Goal: Navigation & Orientation: Find specific page/section

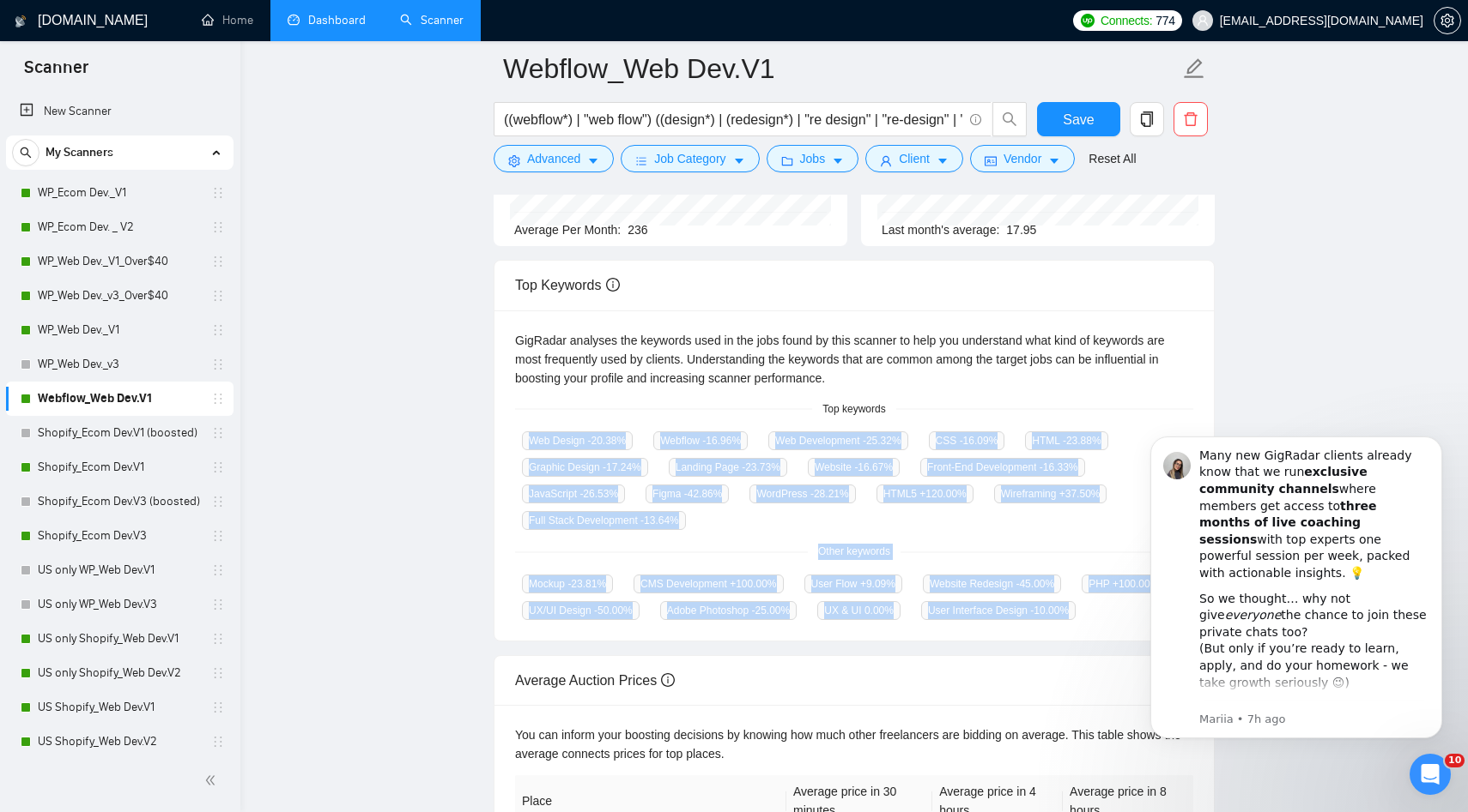
click at [363, 28] on link "Dashboard" at bounding box center [327, 19] width 78 height 14
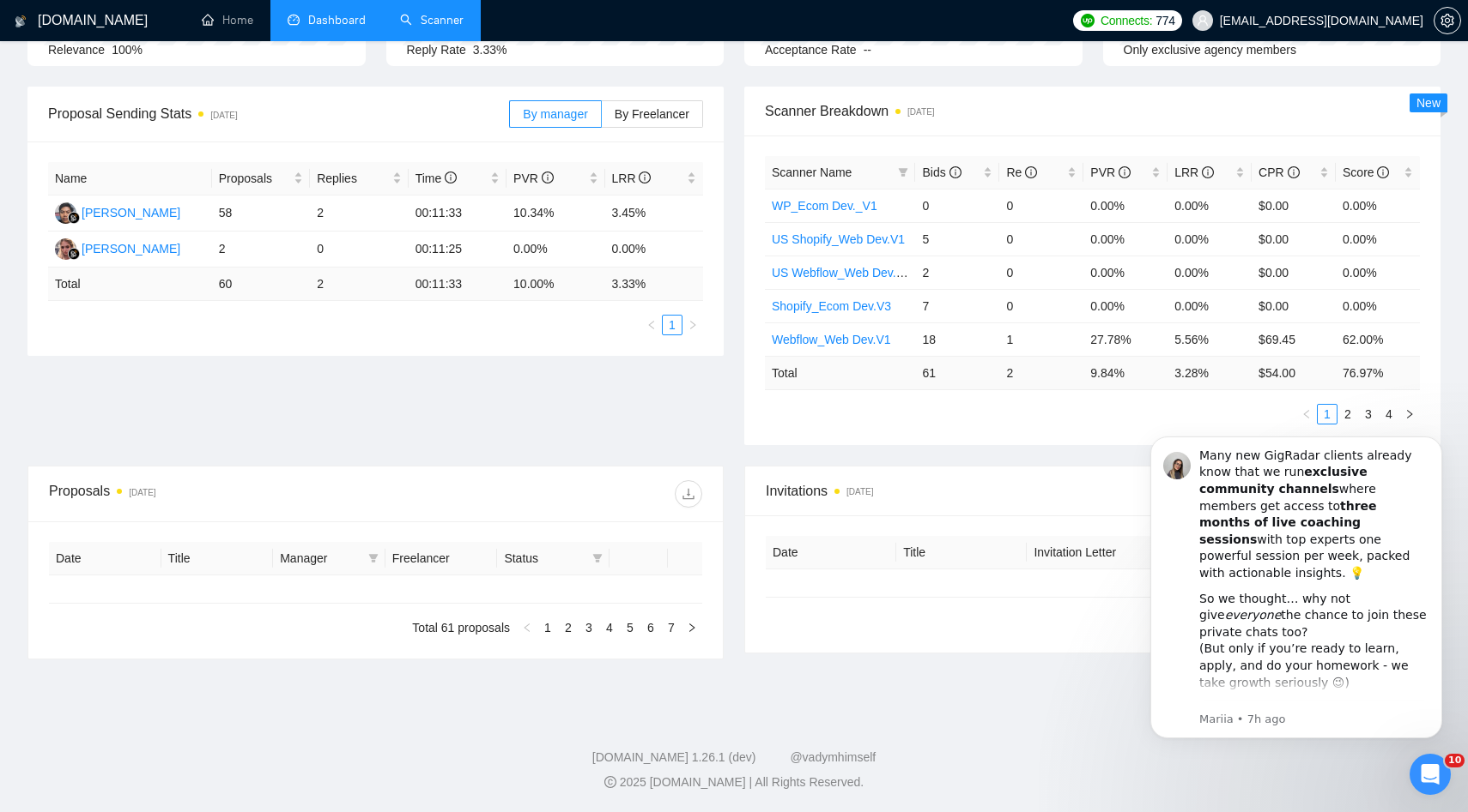
type input "[DATE]"
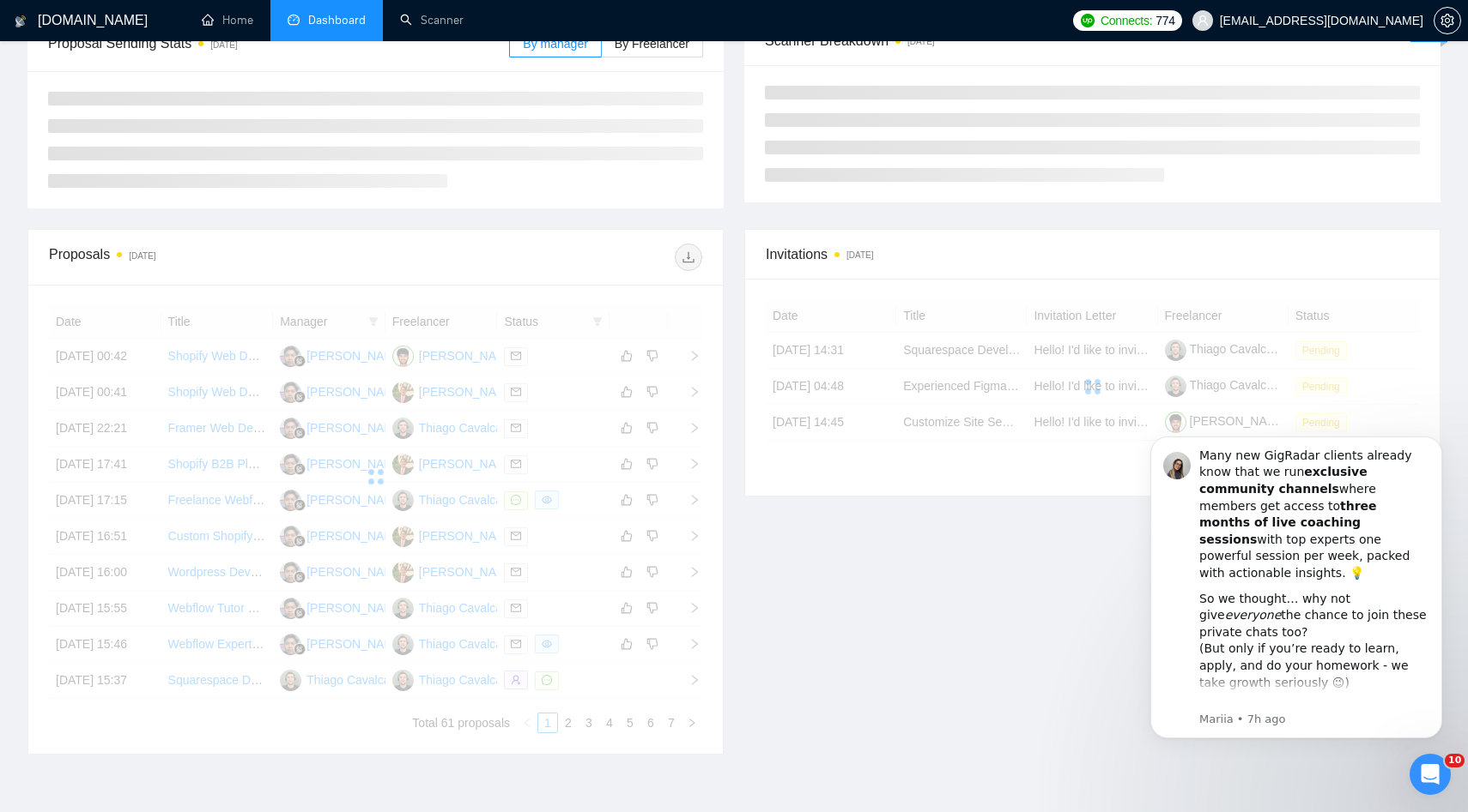
scroll to position [215, 0]
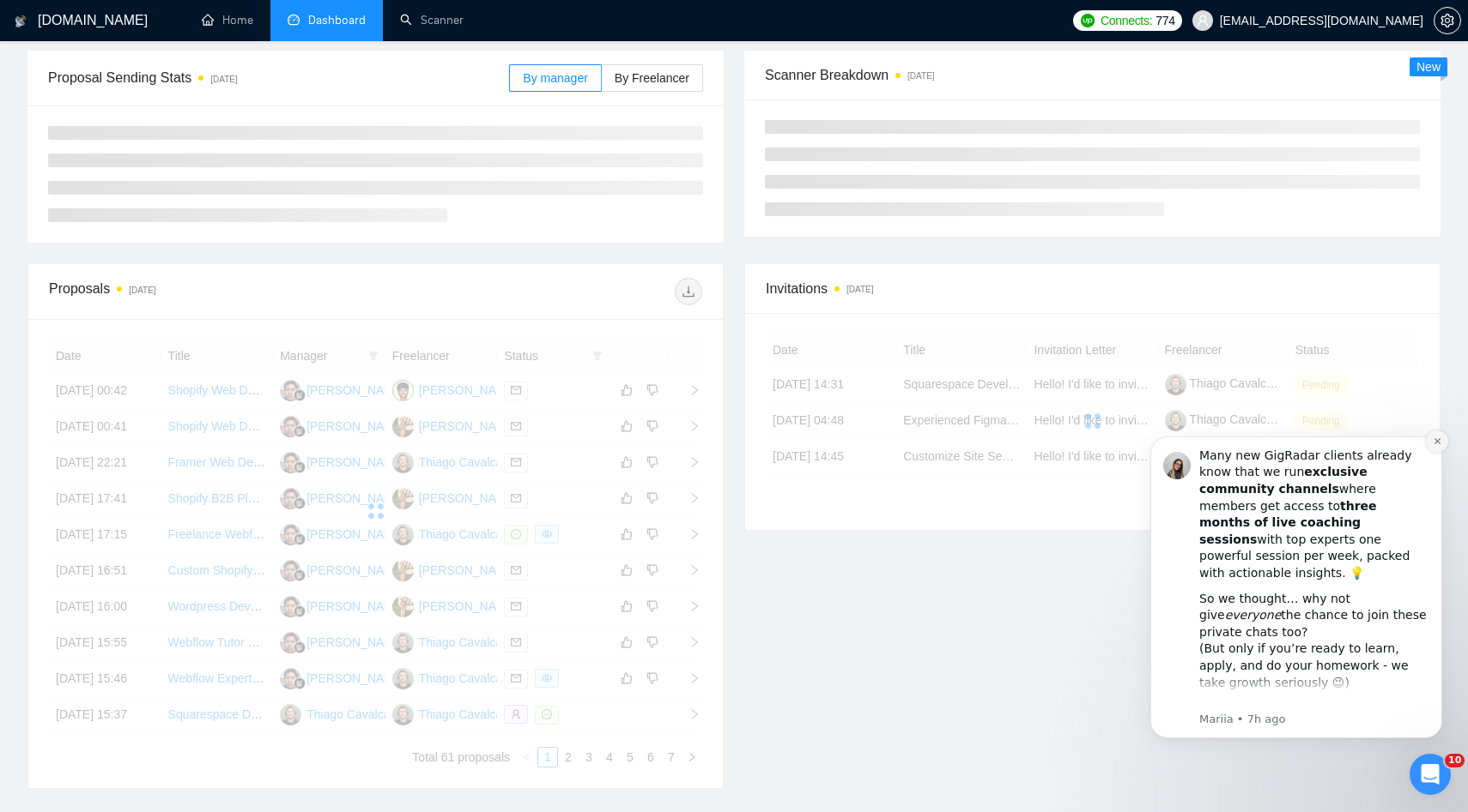
click at [1434, 441] on icon "Dismiss notification" at bounding box center [1437, 441] width 10 height 10
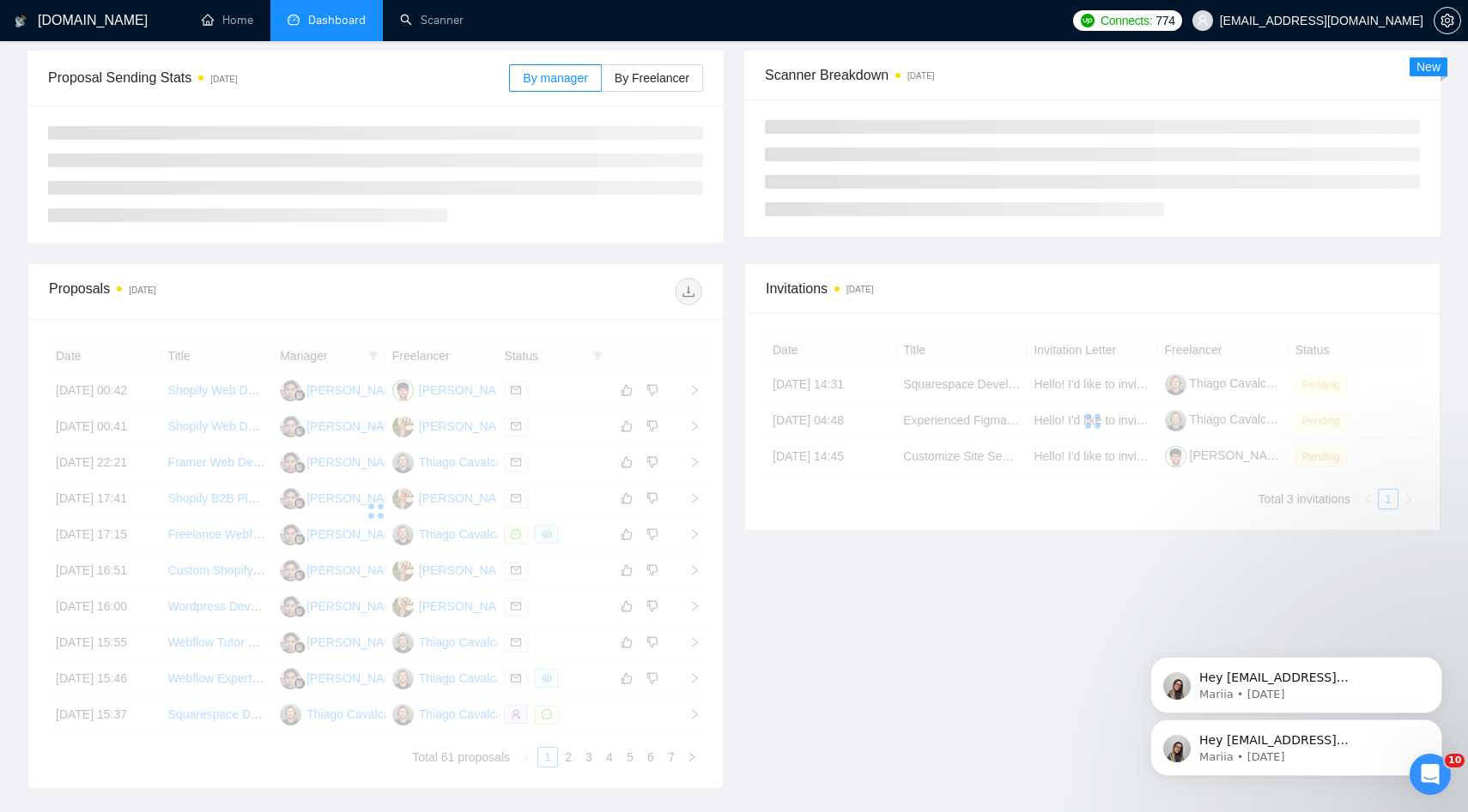
scroll to position [0, 0]
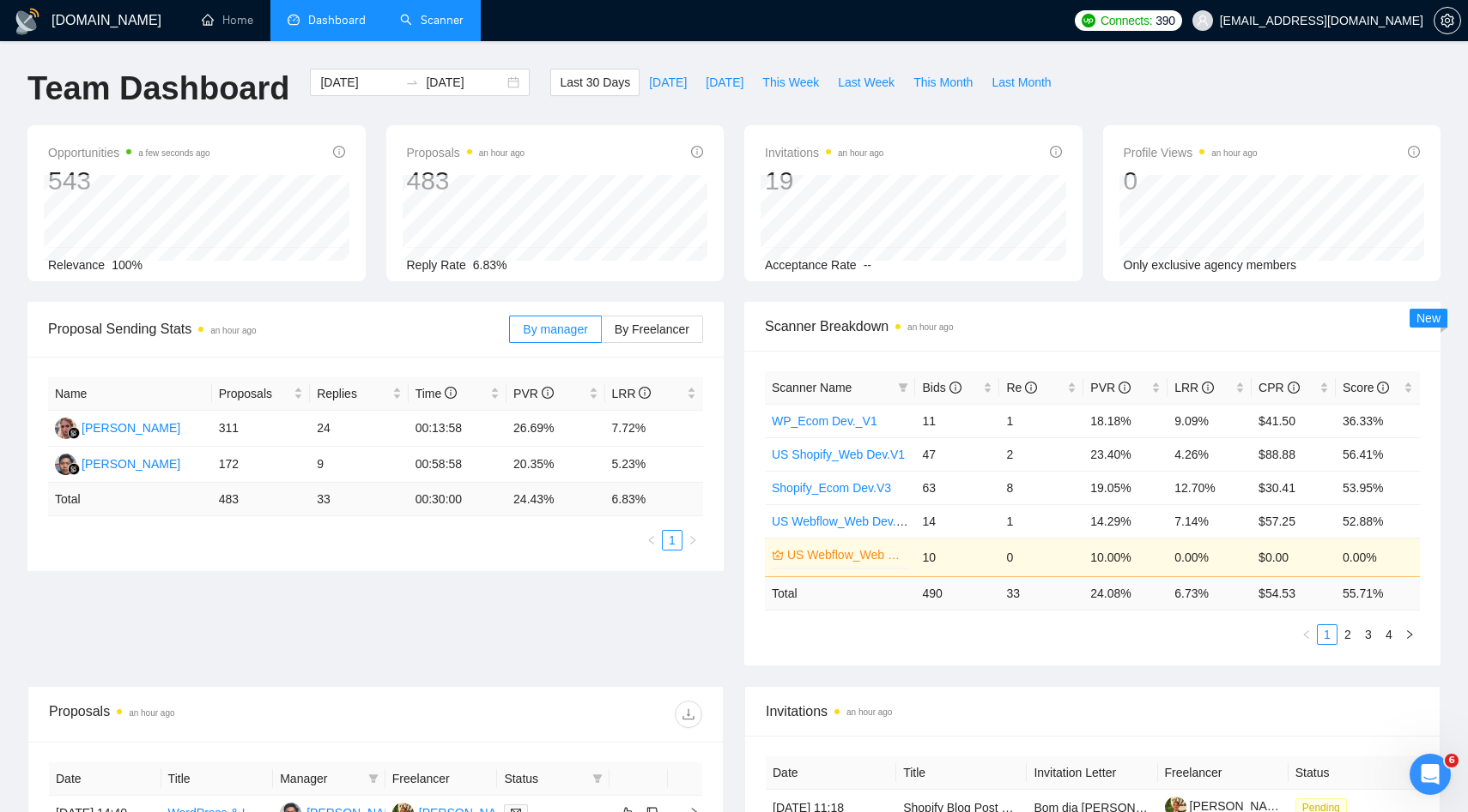
click at [464, 28] on link "Scanner" at bounding box center [431, 19] width 63 height 14
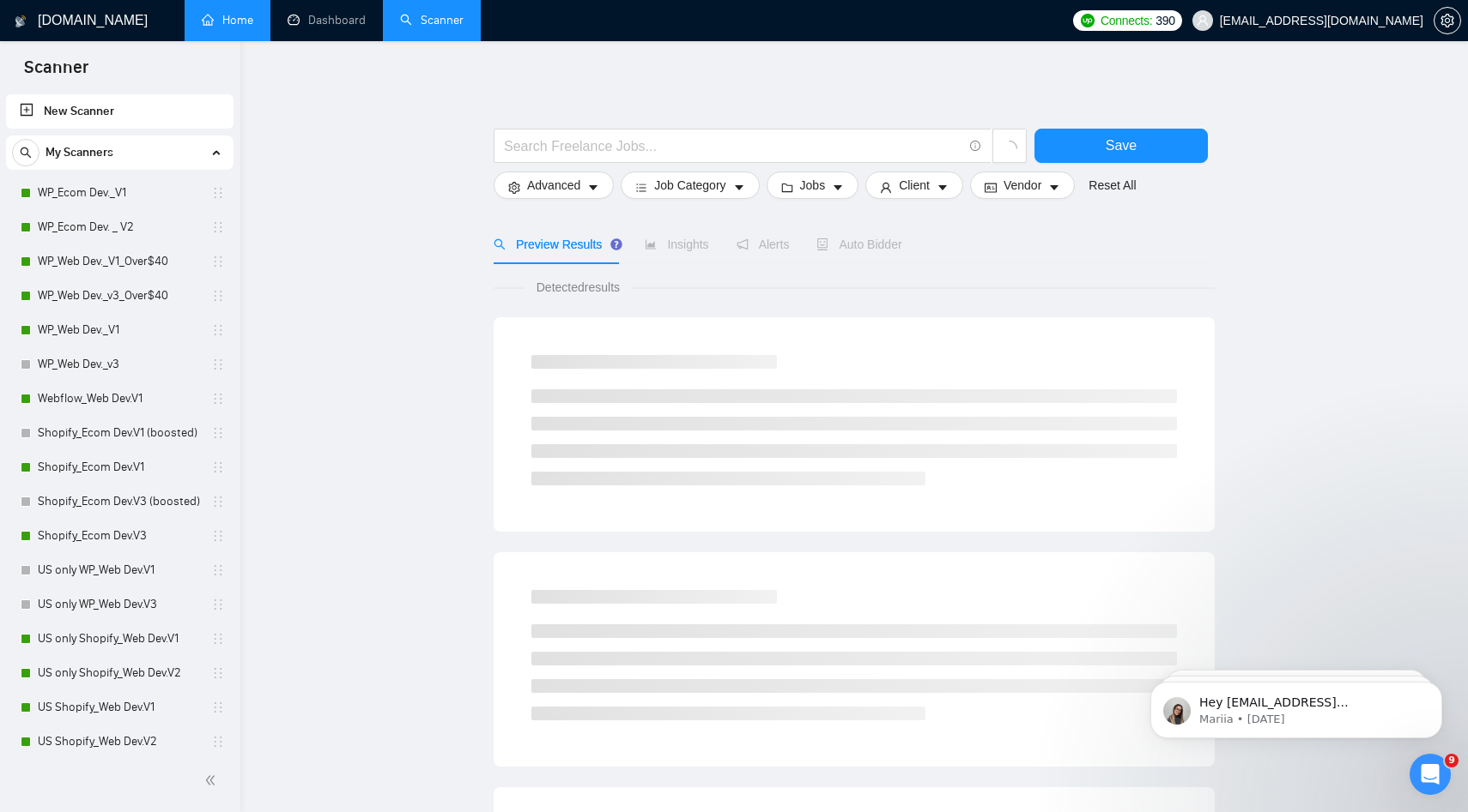
click at [253, 28] on link "Home" at bounding box center [227, 19] width 52 height 14
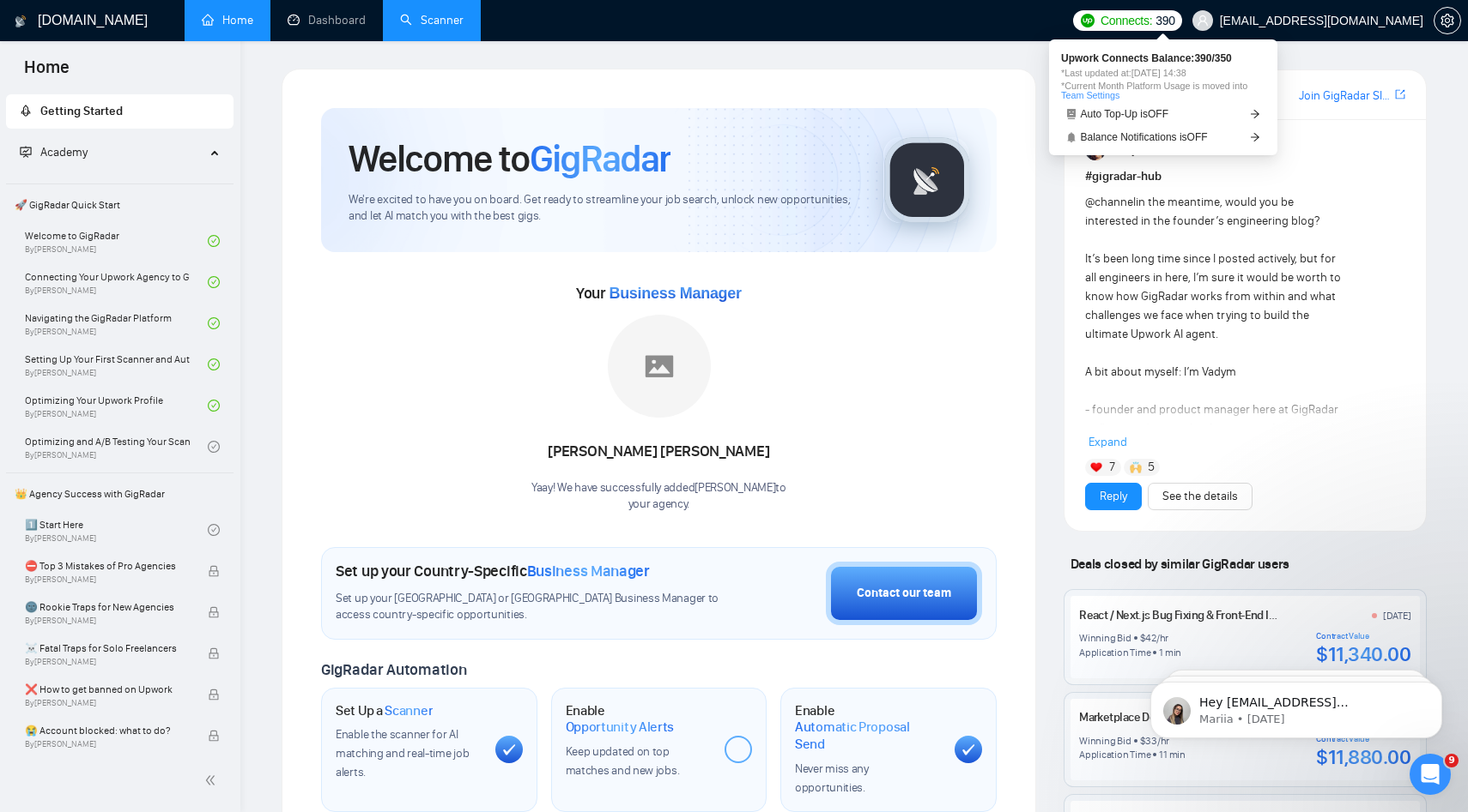
click at [1152, 12] on span "Connects:" at bounding box center [1126, 21] width 52 height 19
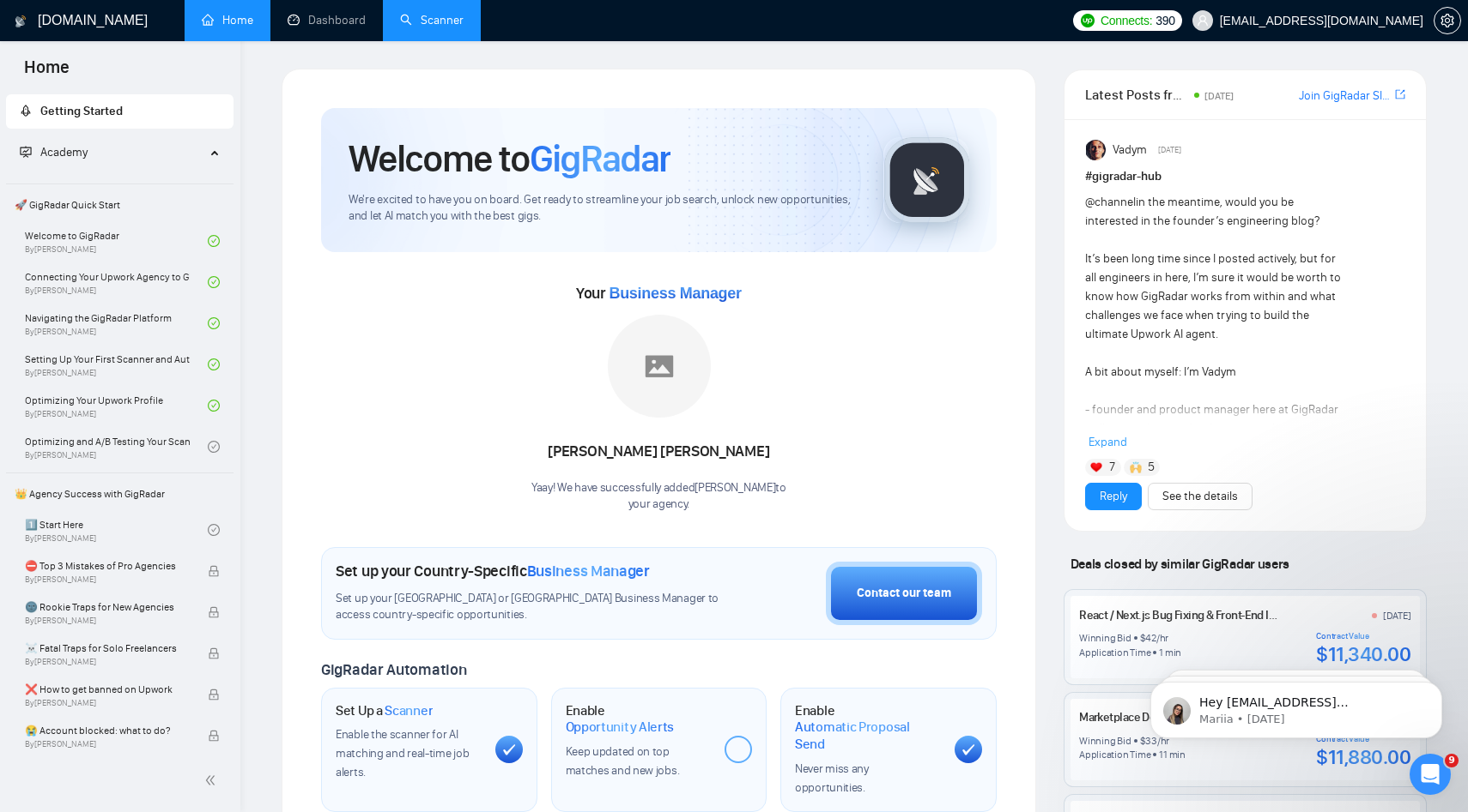
click at [439, 22] on link "Scanner" at bounding box center [431, 19] width 63 height 14
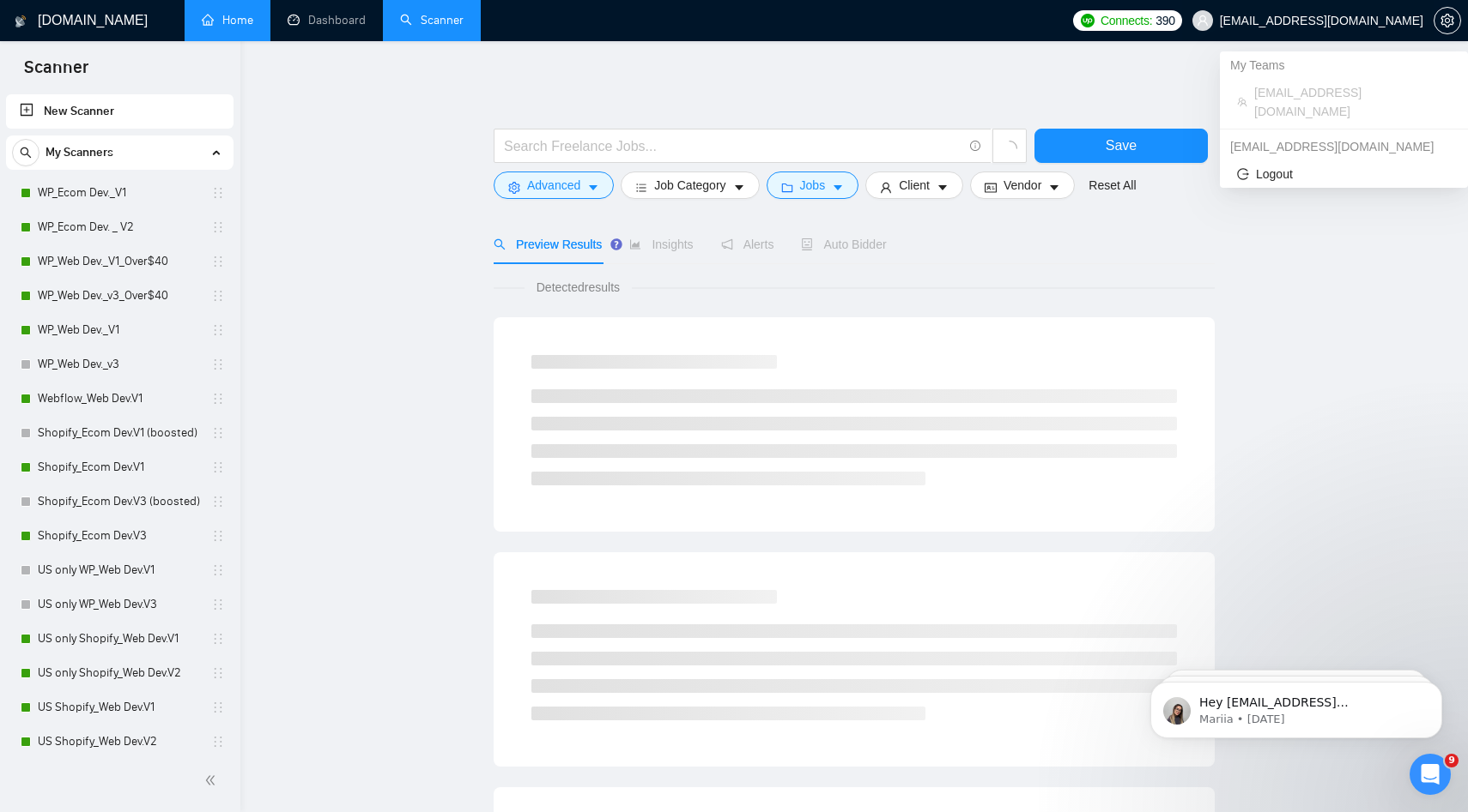
click at [1304, 21] on span "[EMAIL_ADDRESS][DOMAIN_NAME]" at bounding box center [1321, 21] width 204 height 0
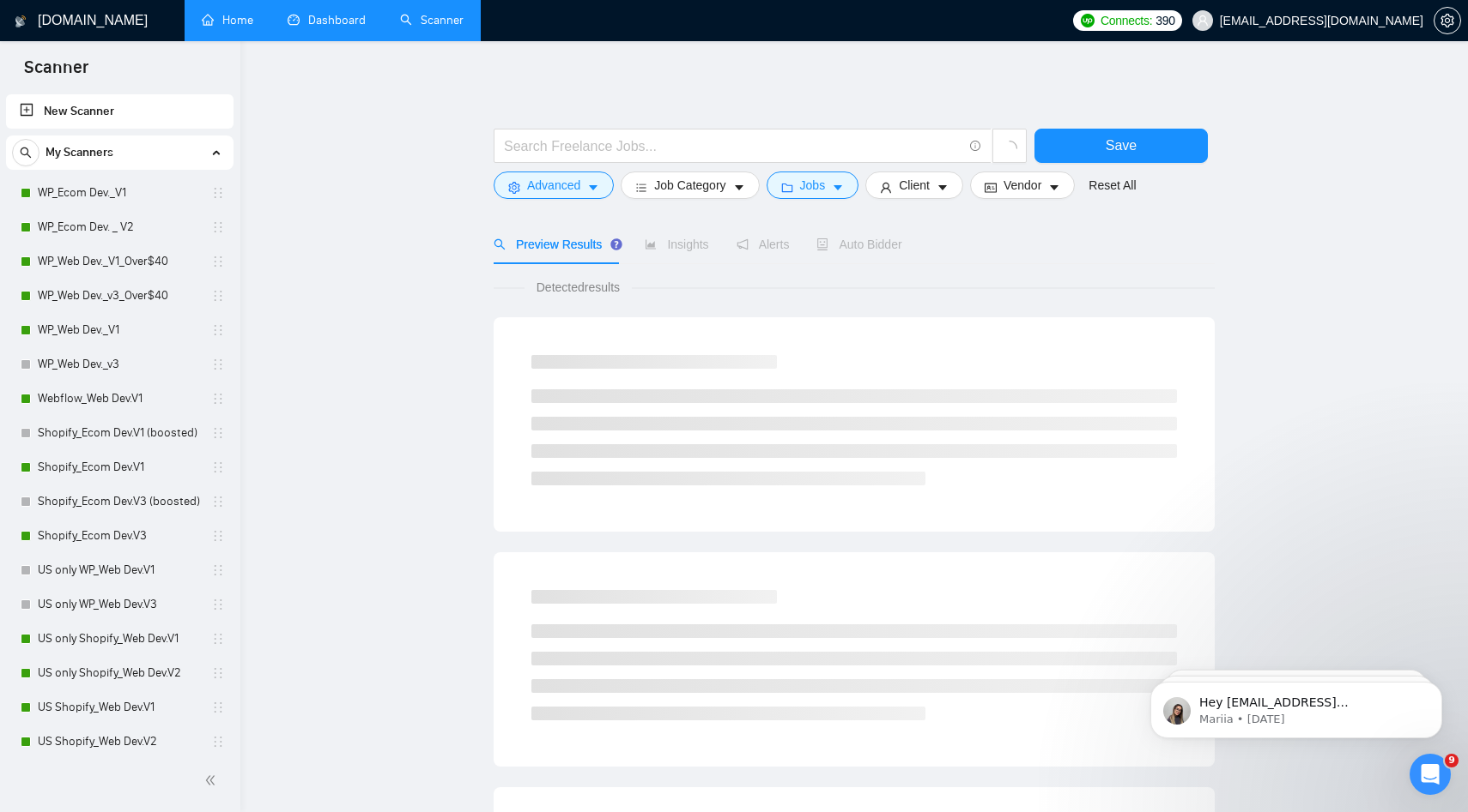
click at [329, 17] on link "Dashboard" at bounding box center [327, 19] width 78 height 14
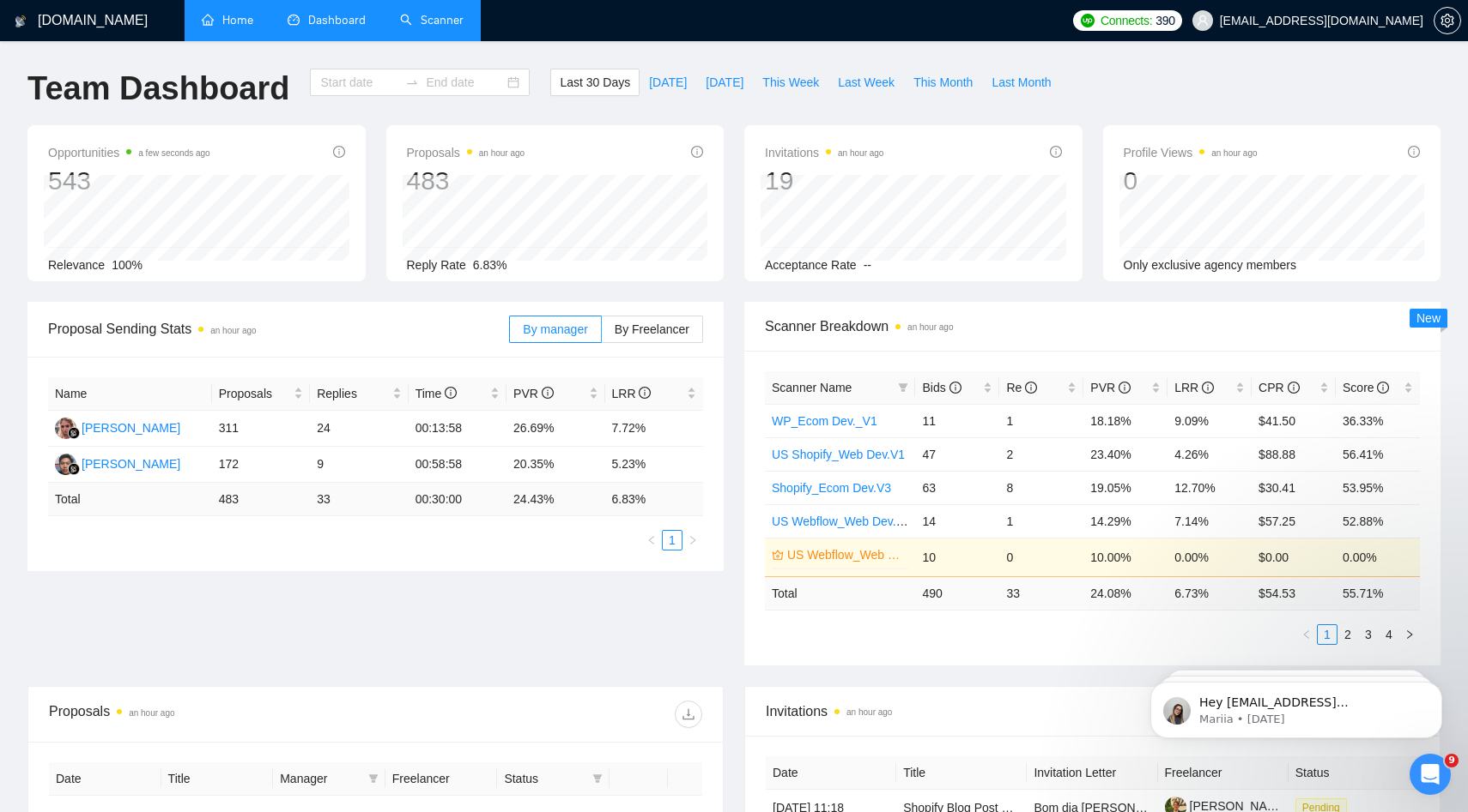
type input "[DATE]"
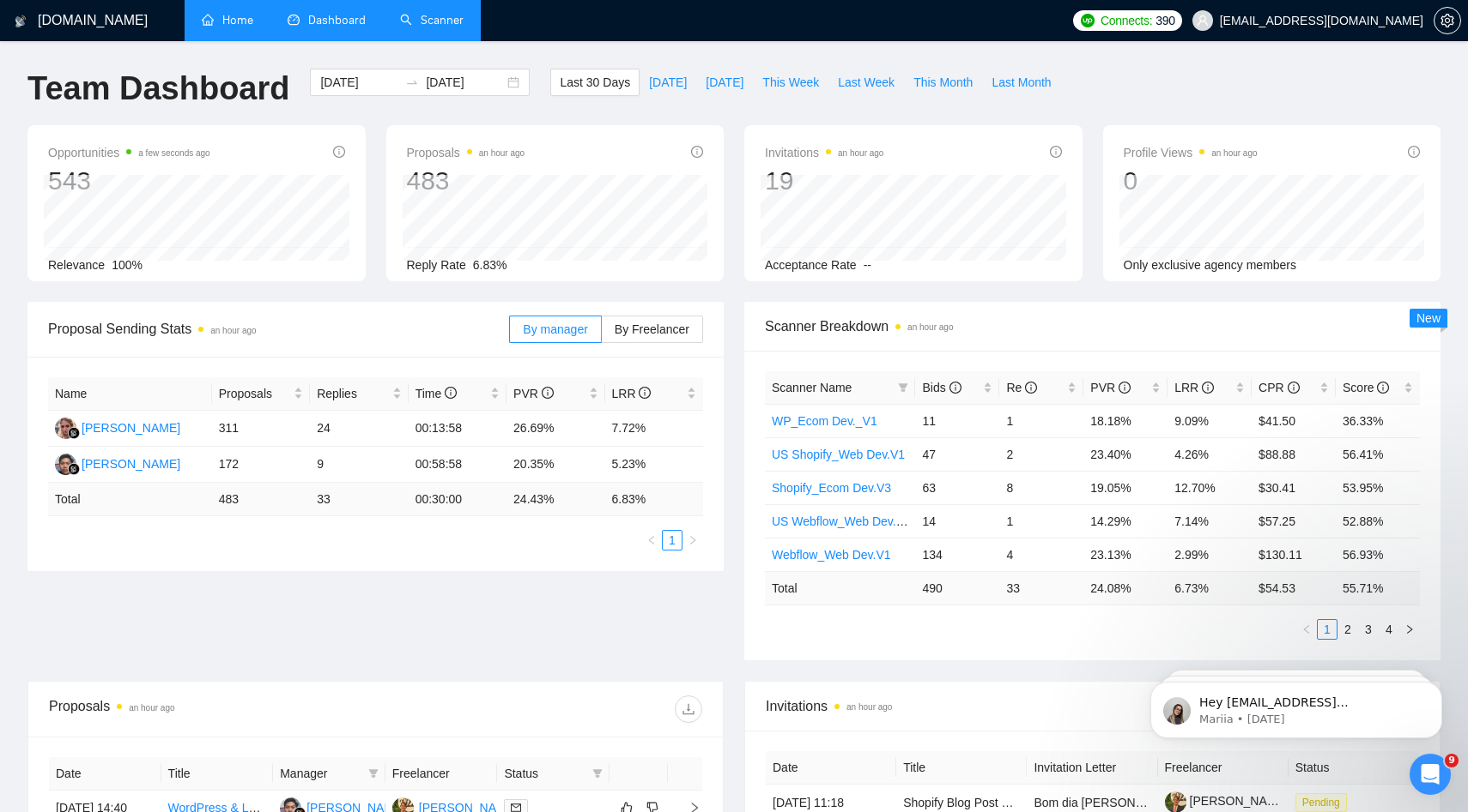
click at [431, 26] on link "Scanner" at bounding box center [431, 19] width 63 height 14
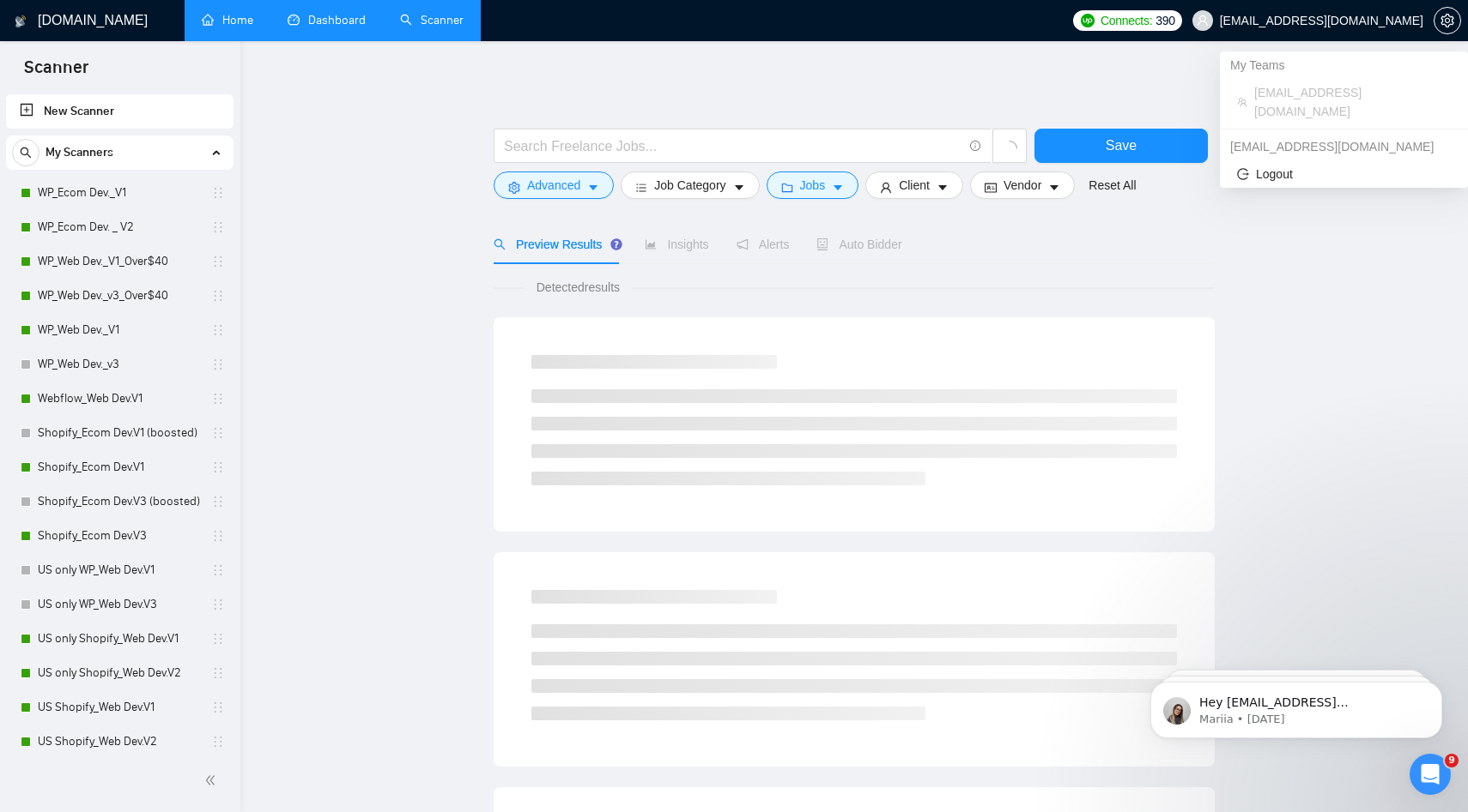
click at [1278, 21] on span "[EMAIL_ADDRESS][DOMAIN_NAME]" at bounding box center [1321, 21] width 204 height 0
click at [1452, 30] on button "button" at bounding box center [1447, 20] width 28 height 28
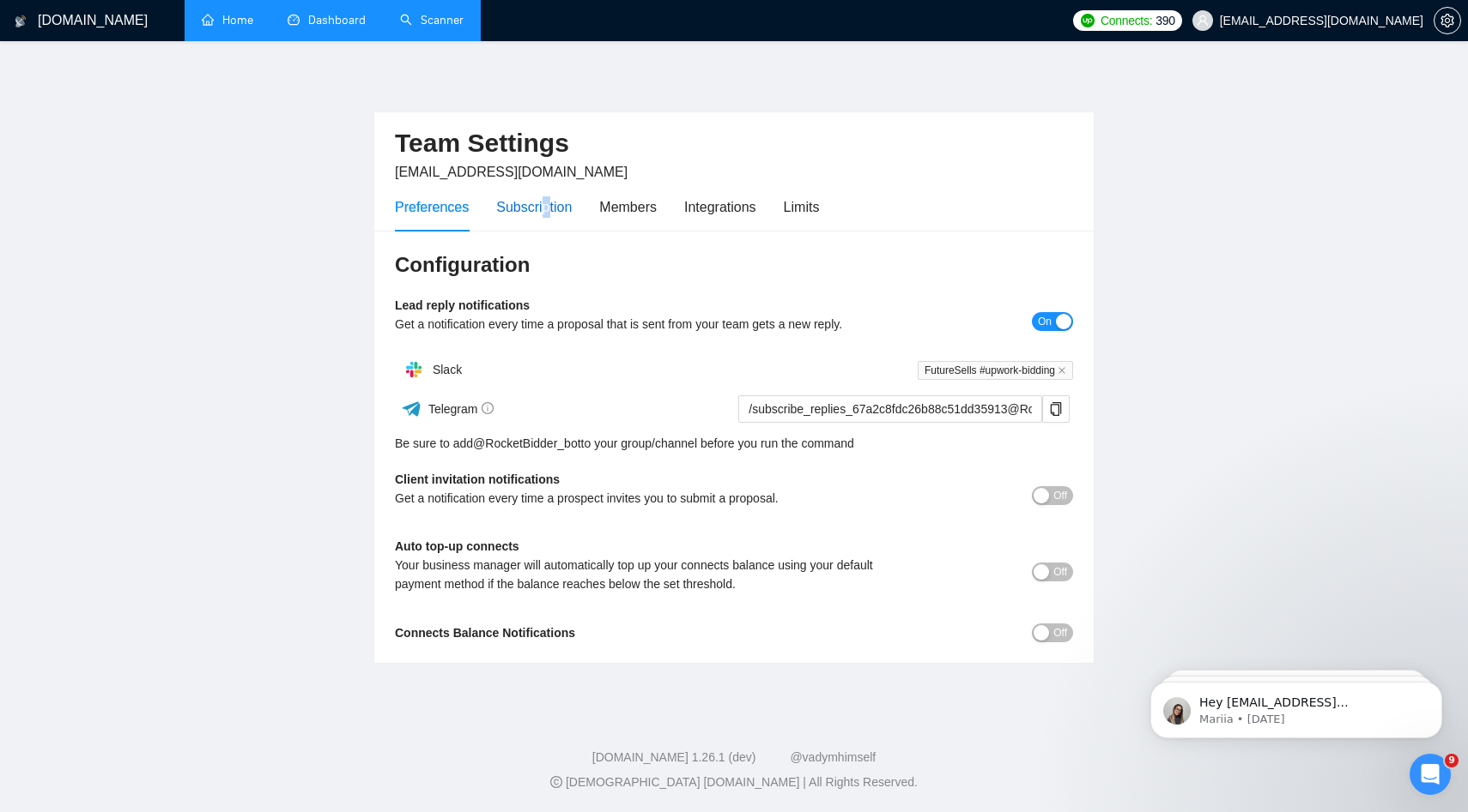
click at [548, 198] on div "Subscription" at bounding box center [533, 207] width 76 height 21
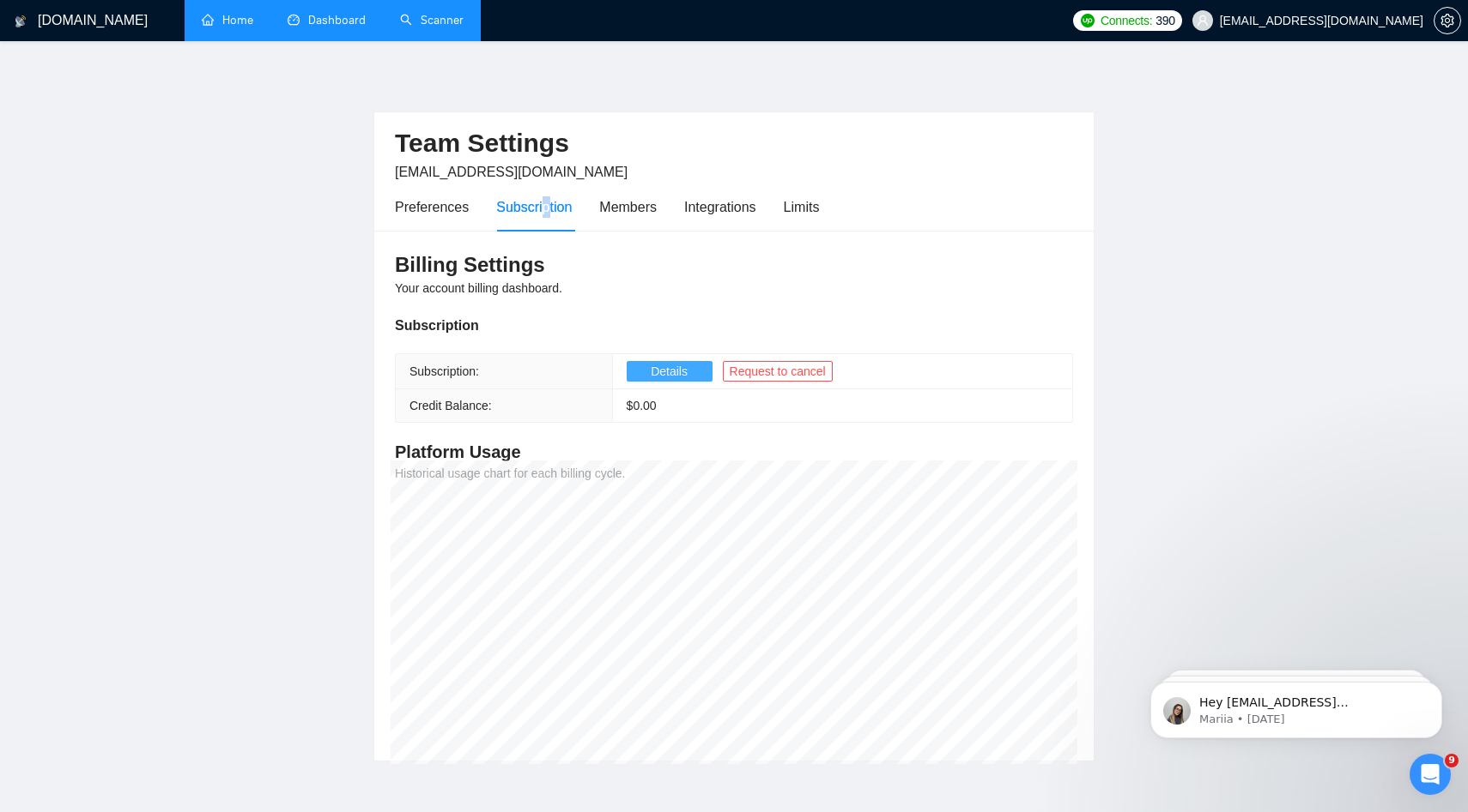
click at [675, 372] on span "Details" at bounding box center [669, 372] width 37 height 19
click at [362, 21] on link "Dashboard" at bounding box center [327, 19] width 78 height 14
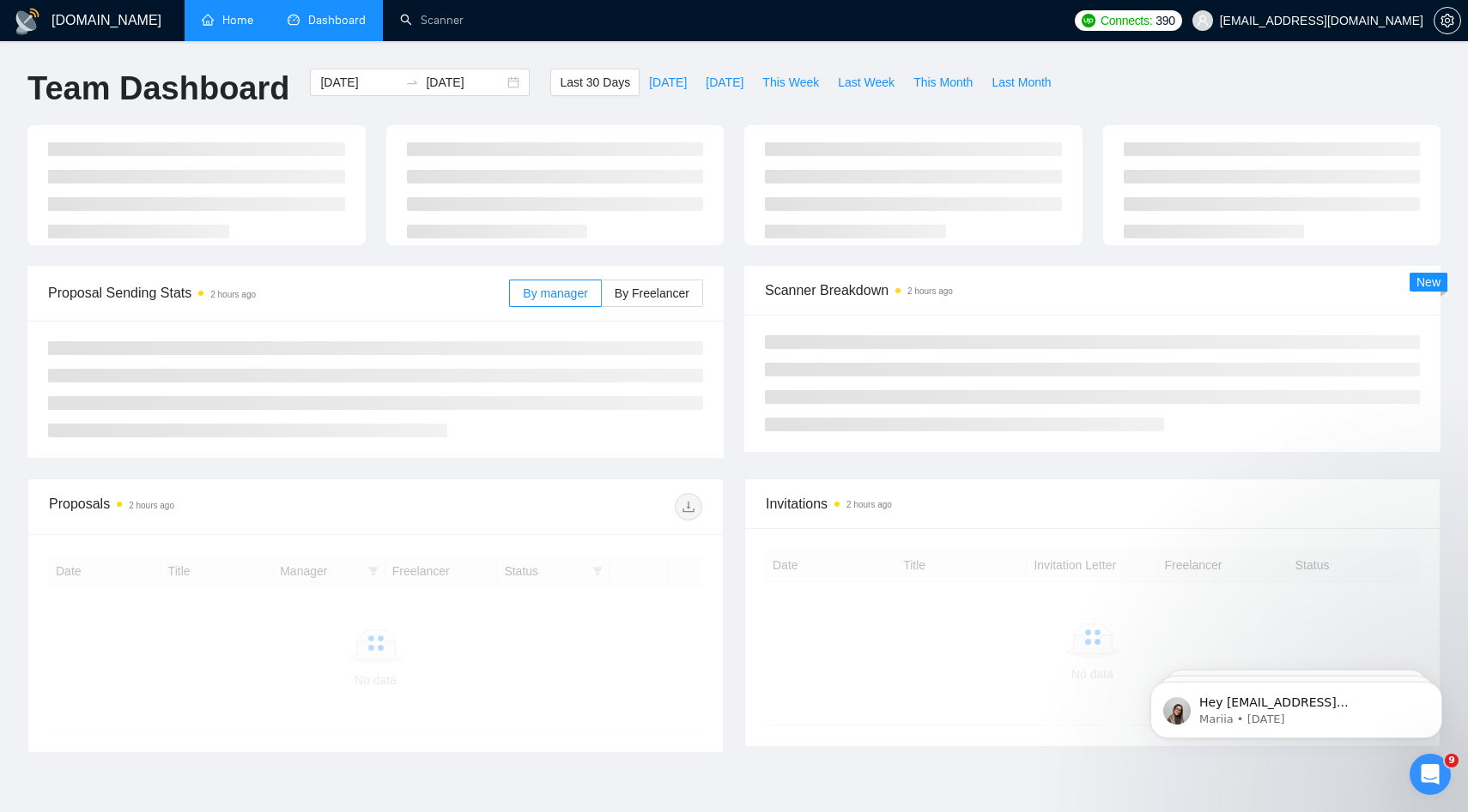
click at [240, 17] on link "Home" at bounding box center [227, 19] width 52 height 14
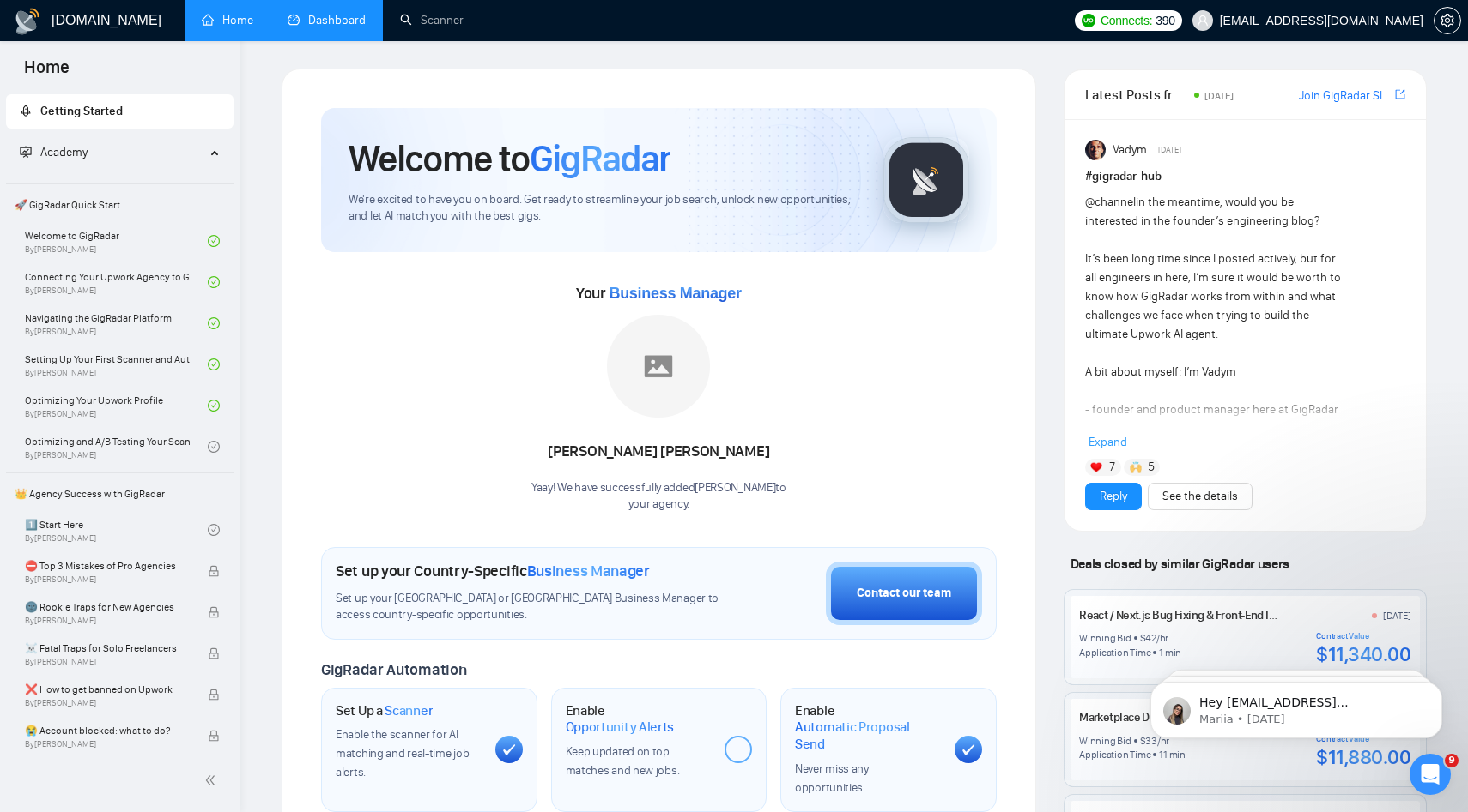
click at [1335, 94] on link "Join GigRadar Slack Community" at bounding box center [1345, 96] width 93 height 19
